Goal: Task Accomplishment & Management: Manage account settings

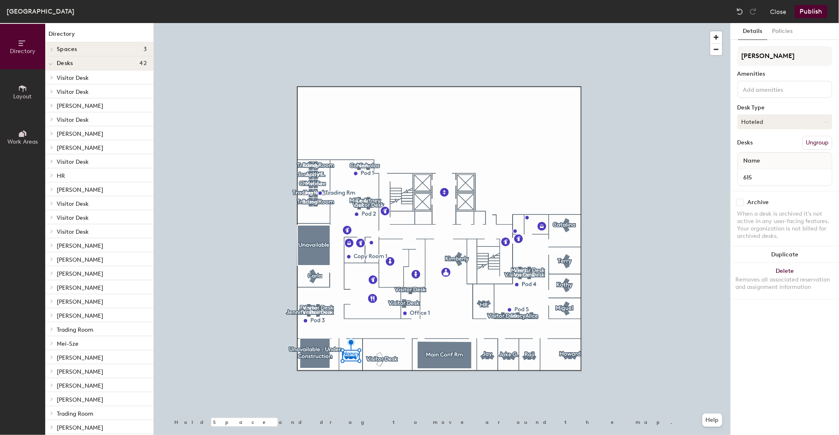
click at [759, 123] on button "Hoteled" at bounding box center [785, 121] width 95 height 15
click at [761, 151] on div "Assigned" at bounding box center [779, 147] width 82 height 12
click at [770, 92] on input at bounding box center [779, 89] width 74 height 10
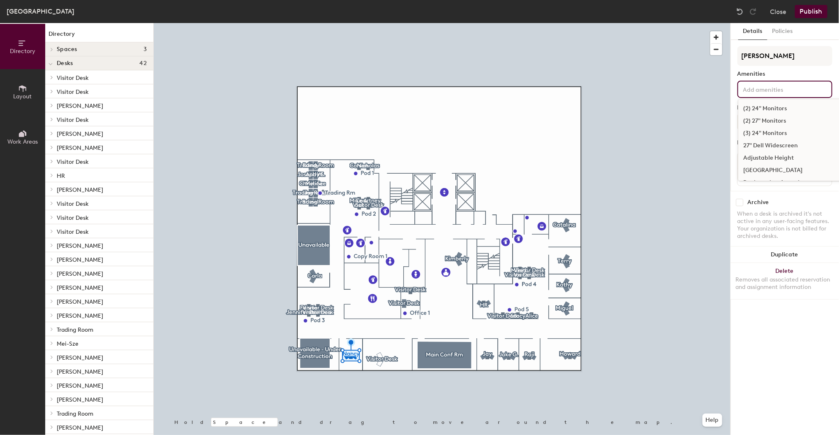
click at [790, 67] on div "Nancy Amenities (2) 24" Monitors (2) 27" Monitors (3) 24" Monitors 27" Dell Wid…" at bounding box center [785, 118] width 95 height 145
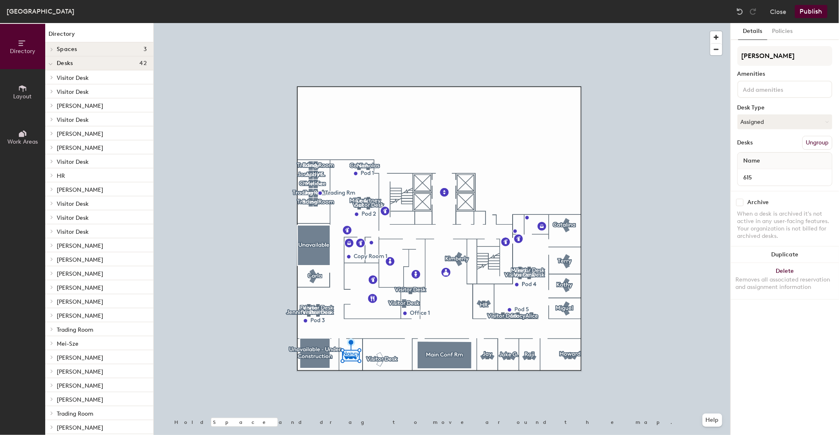
click at [816, 13] on button "Publish" at bounding box center [811, 11] width 32 height 13
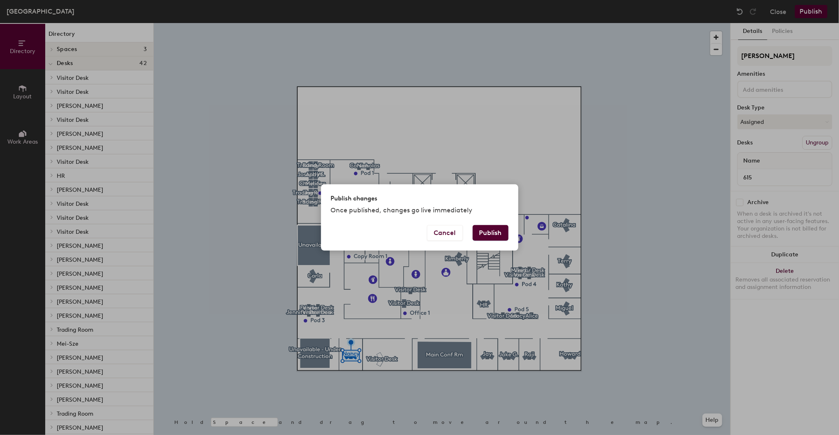
click at [494, 231] on button "Publish" at bounding box center [491, 233] width 36 height 16
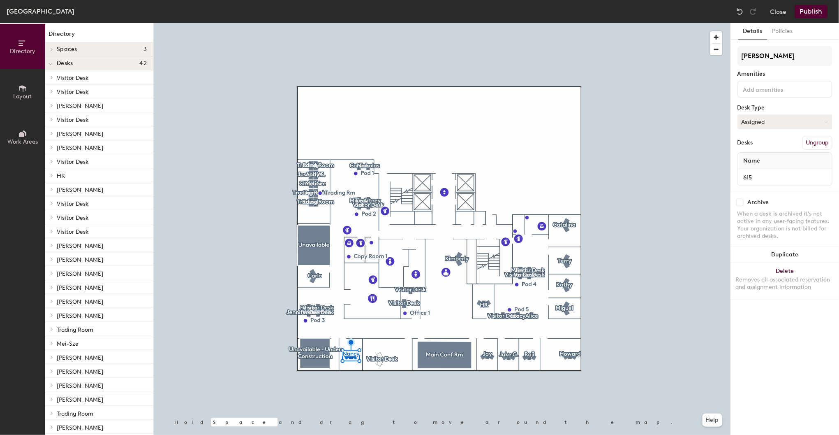
click at [783, 124] on button "Assigned" at bounding box center [785, 121] width 95 height 15
click at [775, 148] on div "Assigned" at bounding box center [779, 147] width 82 height 12
click at [711, 413] on button "Help" at bounding box center [713, 419] width 20 height 13
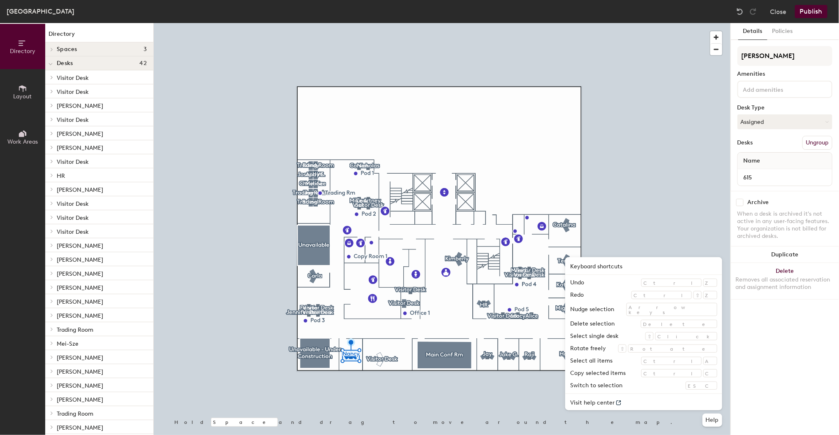
click at [790, 318] on div "Details Policies Nancy Amenities Desk Type Assigned Desks Ungroup Name 615 Arch…" at bounding box center [785, 229] width 108 height 412
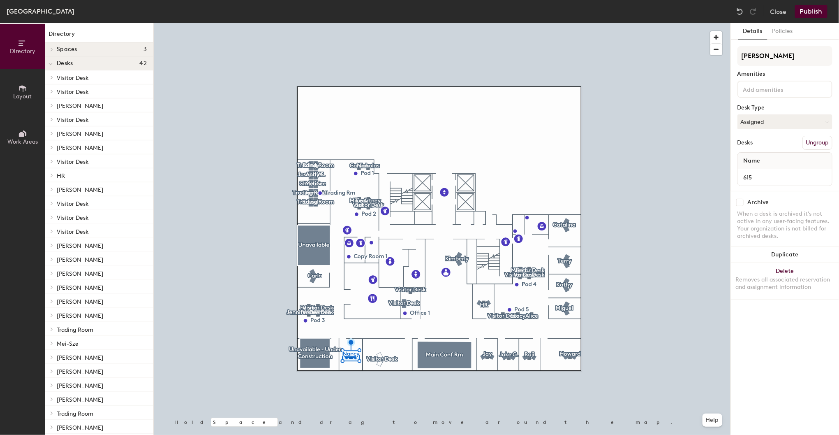
click at [813, 15] on button "Publish" at bounding box center [811, 11] width 32 height 13
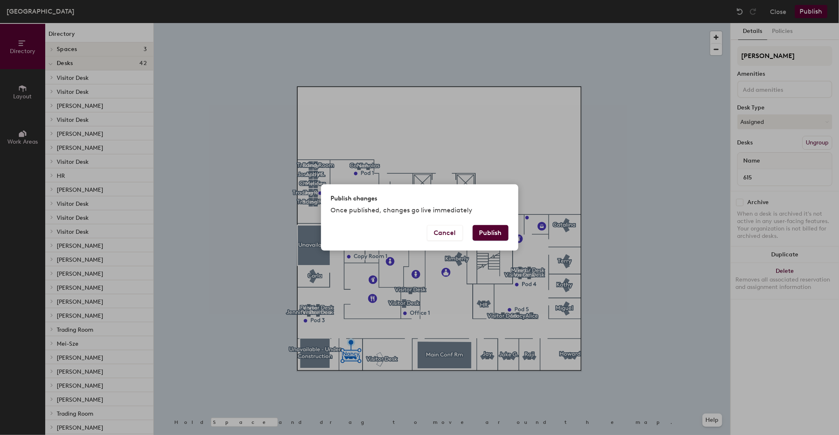
click at [504, 233] on button "Publish" at bounding box center [491, 233] width 36 height 16
